Goal: Information Seeking & Learning: Learn about a topic

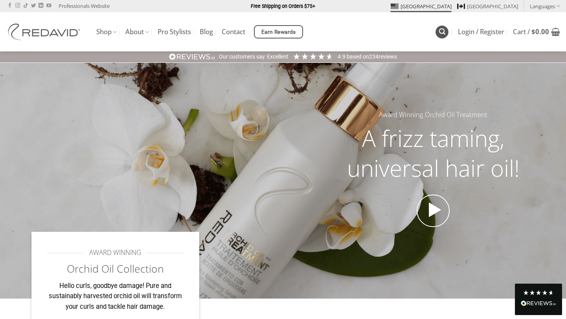
click at [439, 27] on link "Search" at bounding box center [441, 32] width 13 height 13
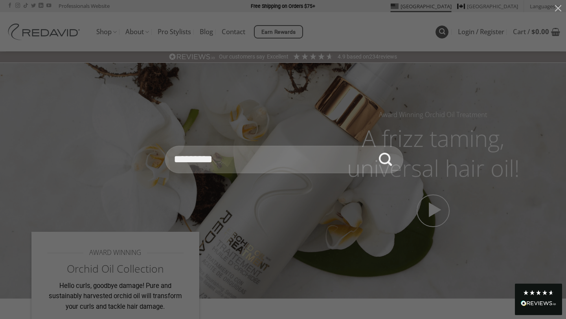
type input "*********"
click at [372, 146] on button "Submit" at bounding box center [385, 159] width 27 height 27
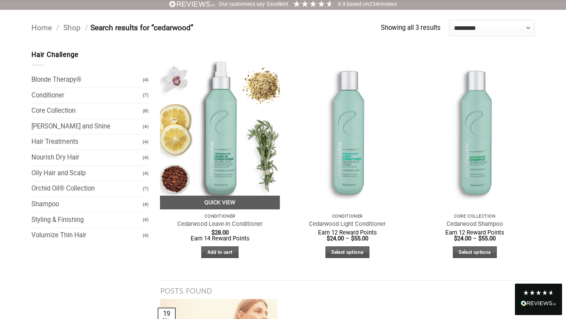
scroll to position [63, 0]
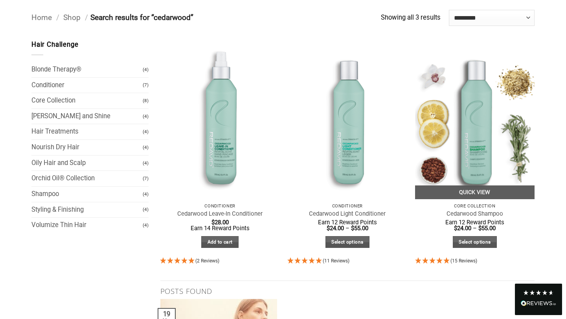
click at [452, 145] on img at bounding box center [475, 119] width 120 height 159
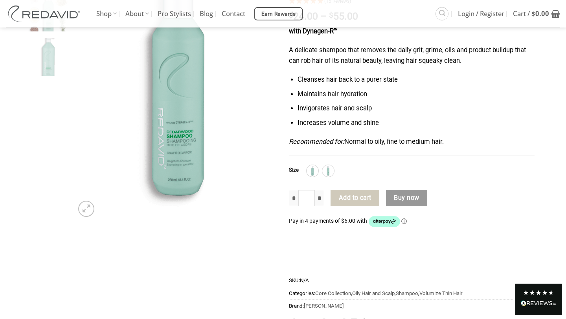
scroll to position [115, 0]
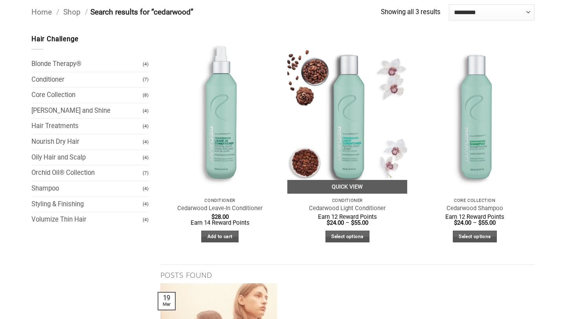
click at [334, 148] on img at bounding box center [347, 113] width 120 height 159
